Goal: Information Seeking & Learning: Check status

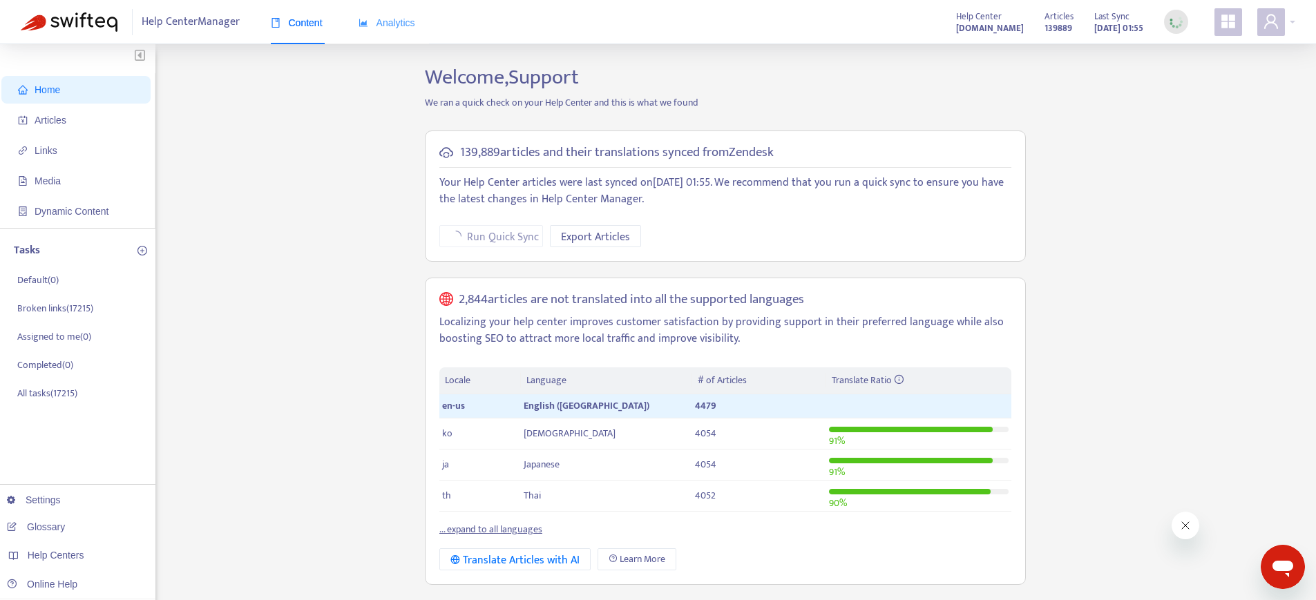
click at [410, 32] on div "Analytics" at bounding box center [387, 23] width 57 height 42
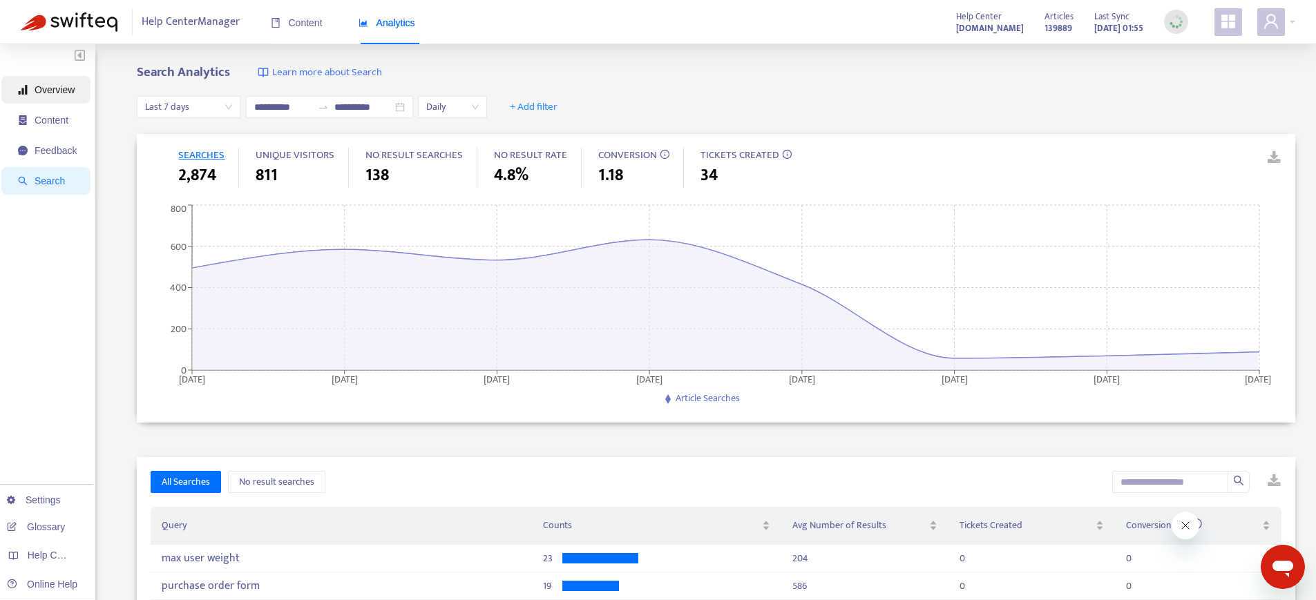
click at [48, 87] on span "Overview" at bounding box center [55, 89] width 40 height 11
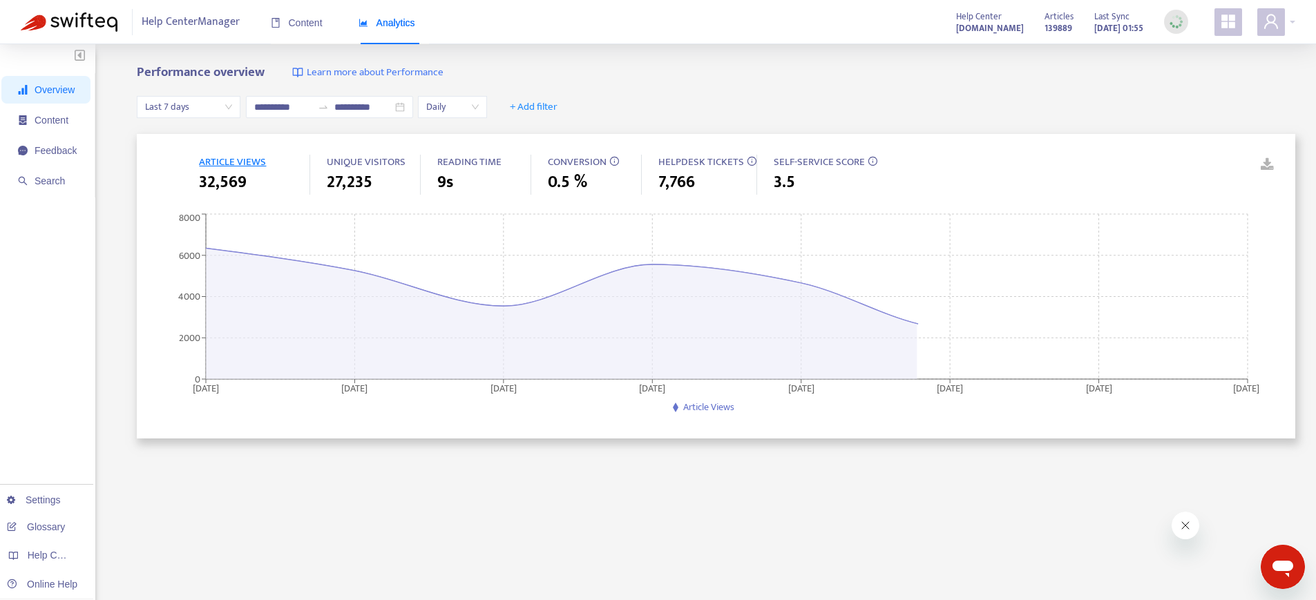
click at [160, 106] on span "Last 7 days" at bounding box center [188, 107] width 87 height 21
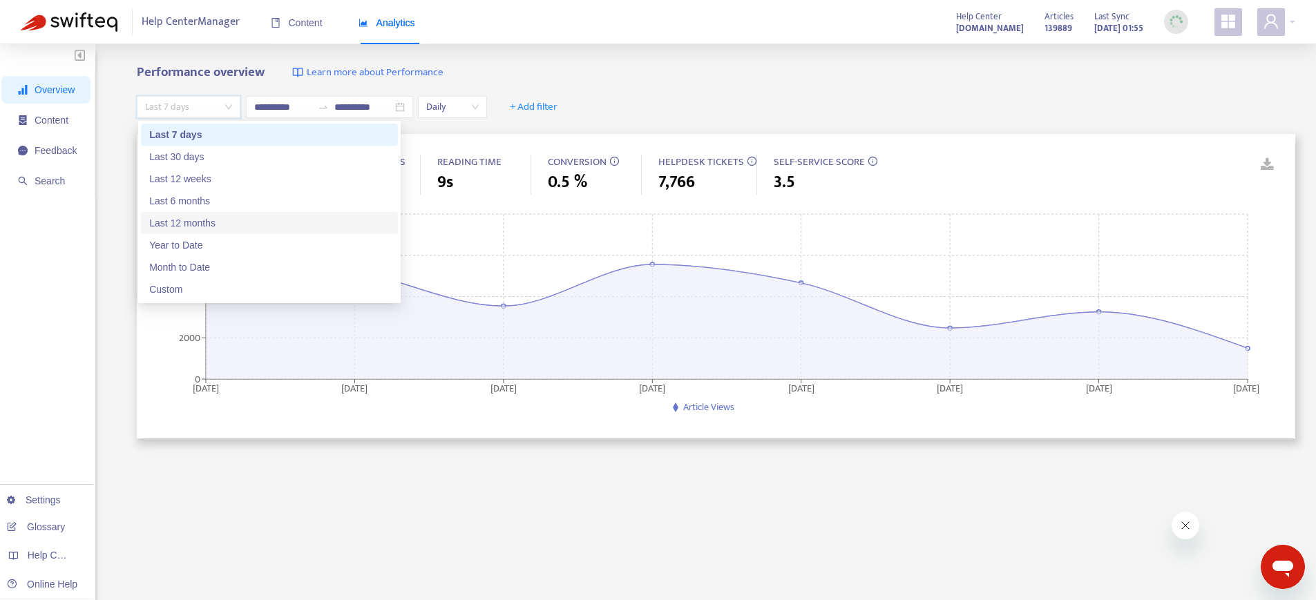
click at [178, 216] on div "Last 12 months" at bounding box center [269, 223] width 240 height 15
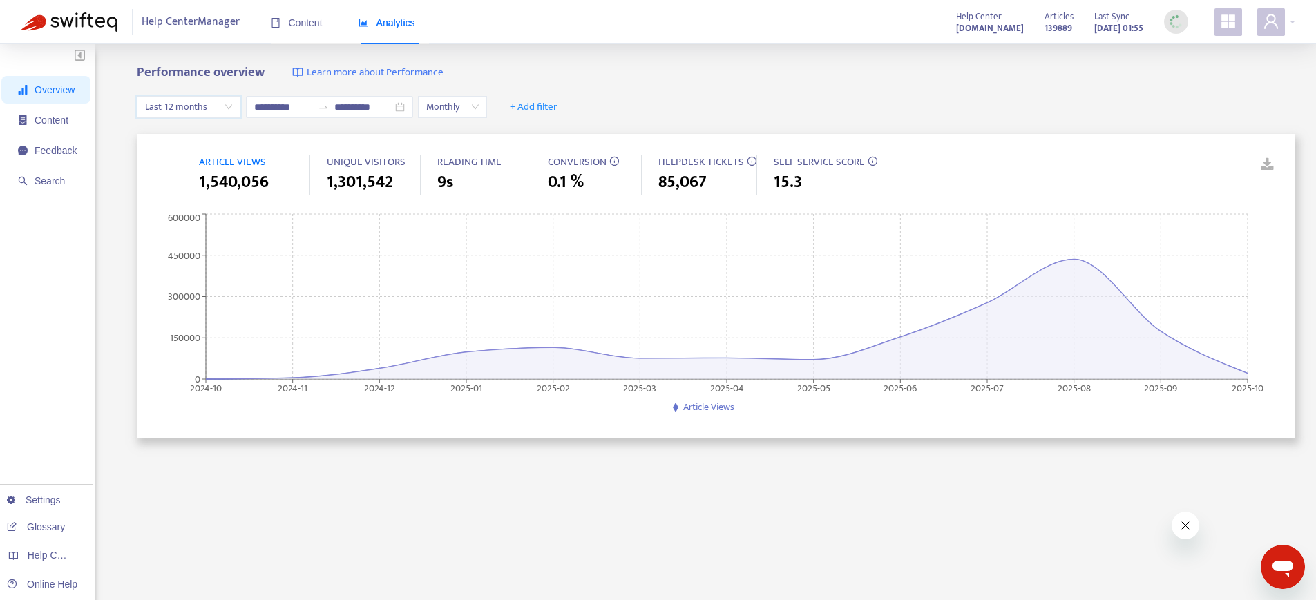
click at [225, 108] on span "Last 12 months" at bounding box center [188, 107] width 87 height 21
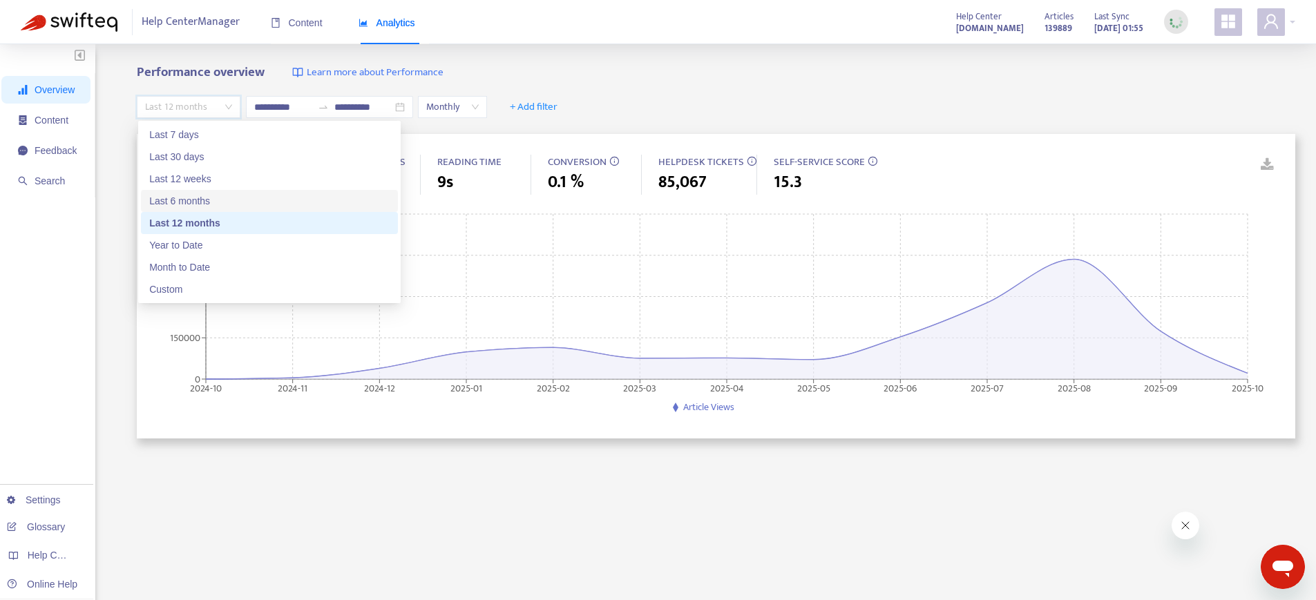
click at [203, 198] on div "Last 6 months" at bounding box center [269, 200] width 240 height 15
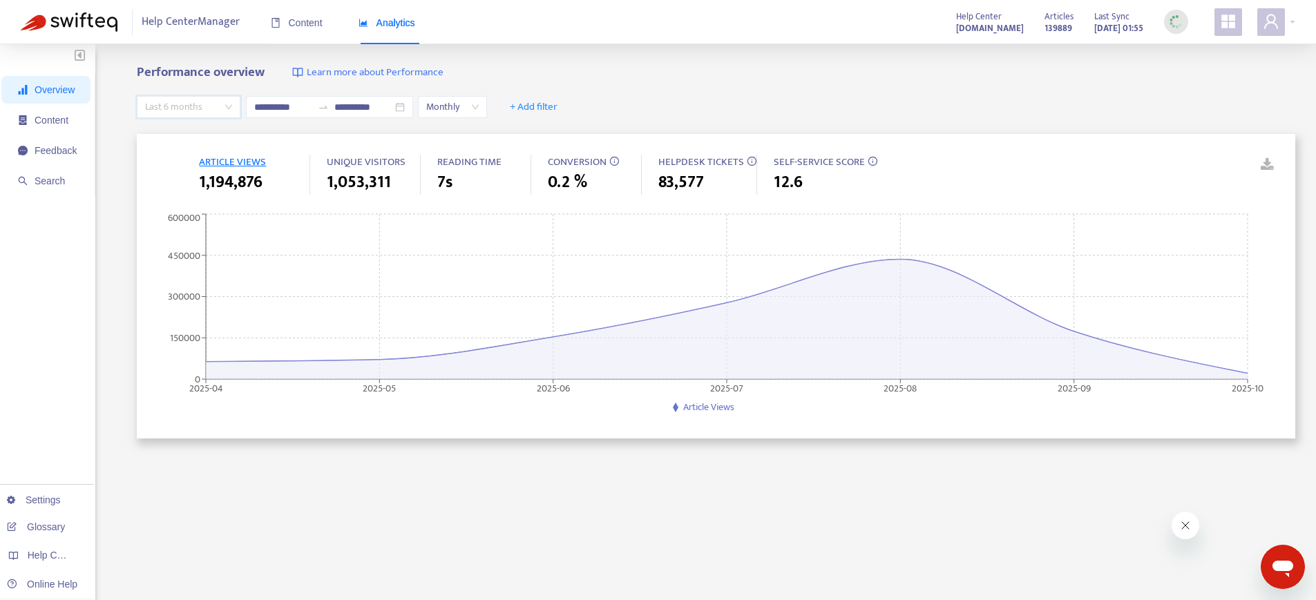
click at [191, 108] on span "Last 6 months" at bounding box center [188, 107] width 87 height 21
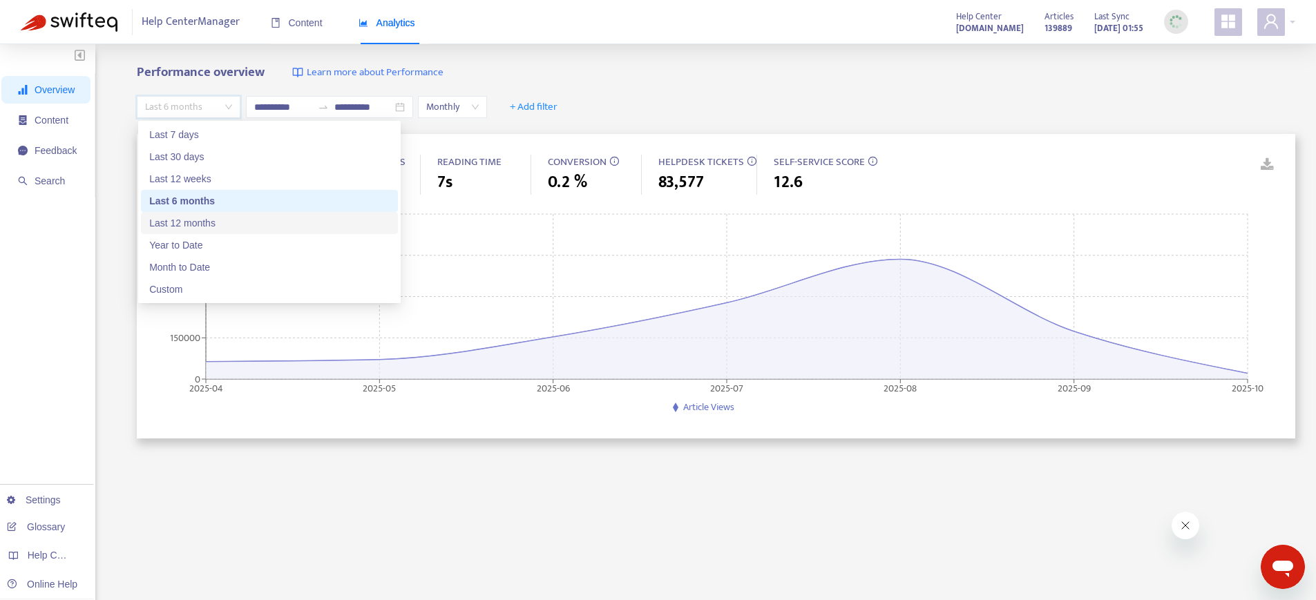
click at [171, 217] on div "Last 12 months" at bounding box center [269, 223] width 240 height 15
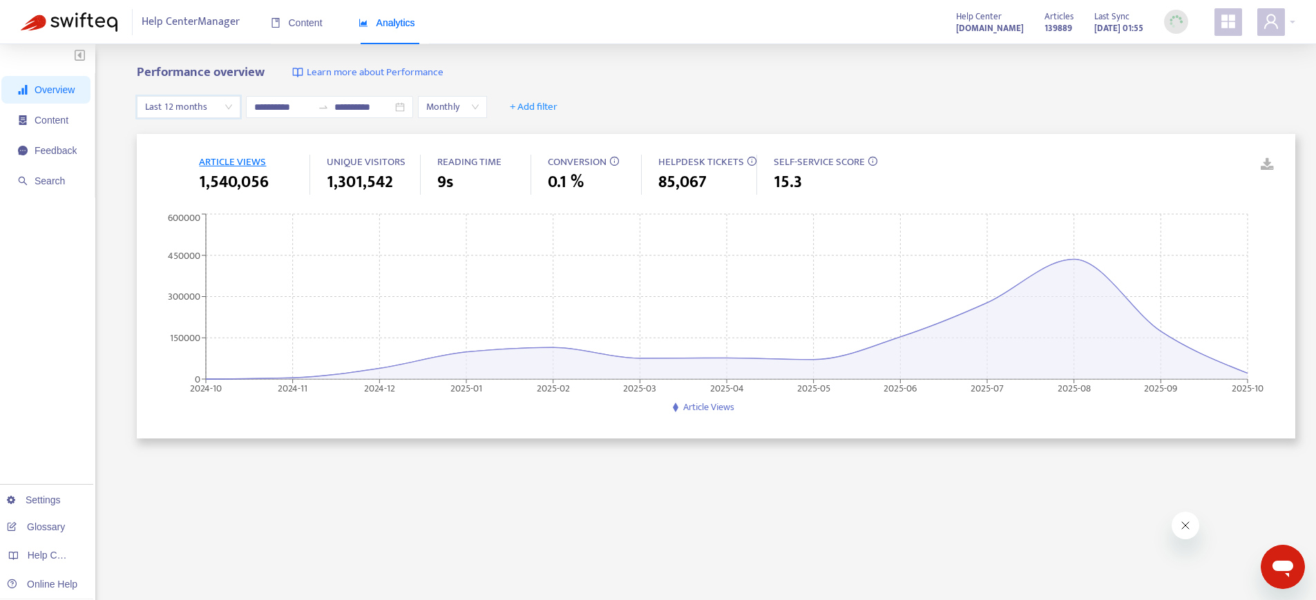
click at [219, 111] on span "Last 12 months" at bounding box center [188, 107] width 87 height 21
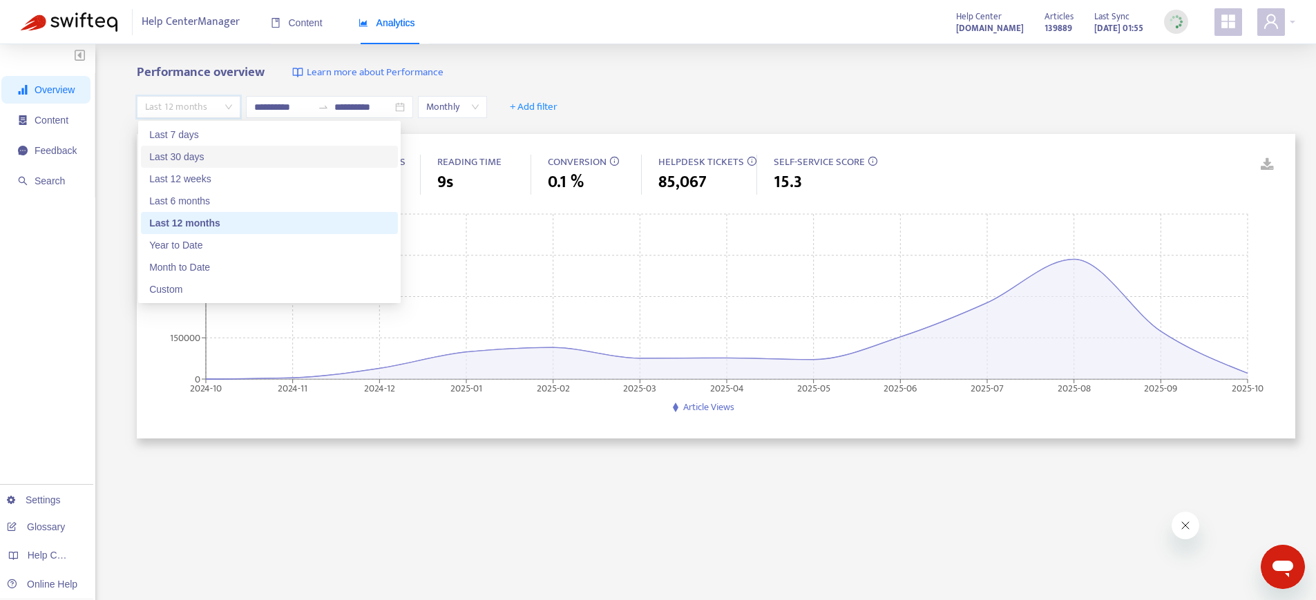
click at [192, 155] on div "Last 30 days" at bounding box center [269, 156] width 240 height 15
type input "**********"
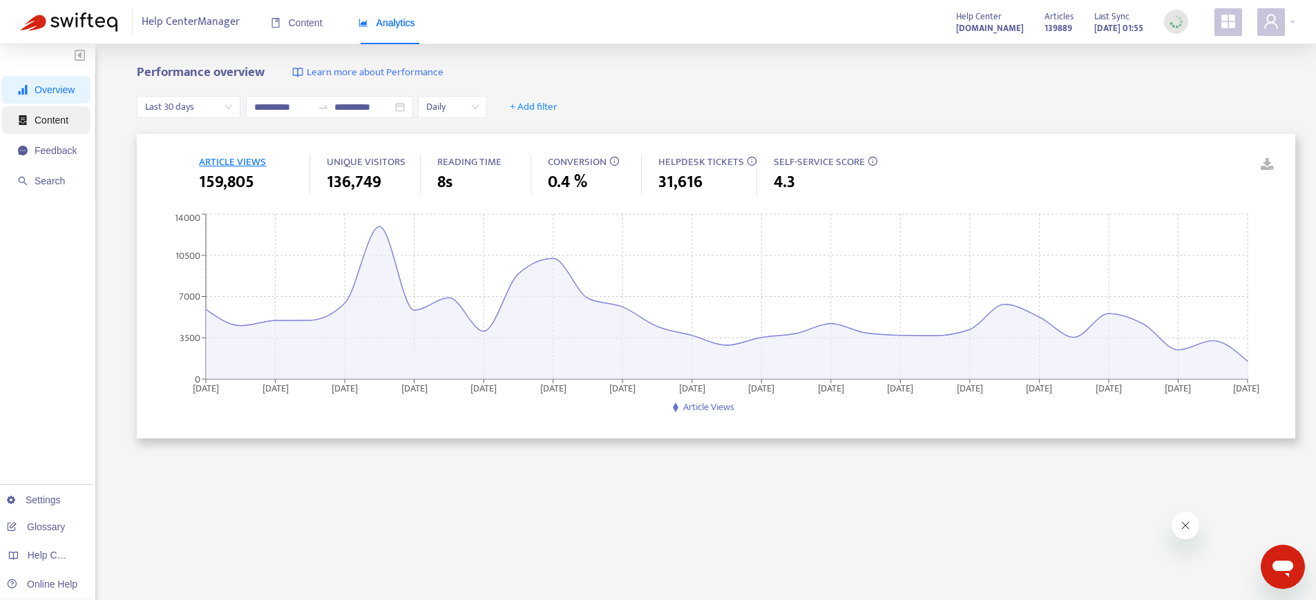
click at [67, 121] on span "Content" at bounding box center [52, 120] width 34 height 11
